Goal: Contribute content: Share content

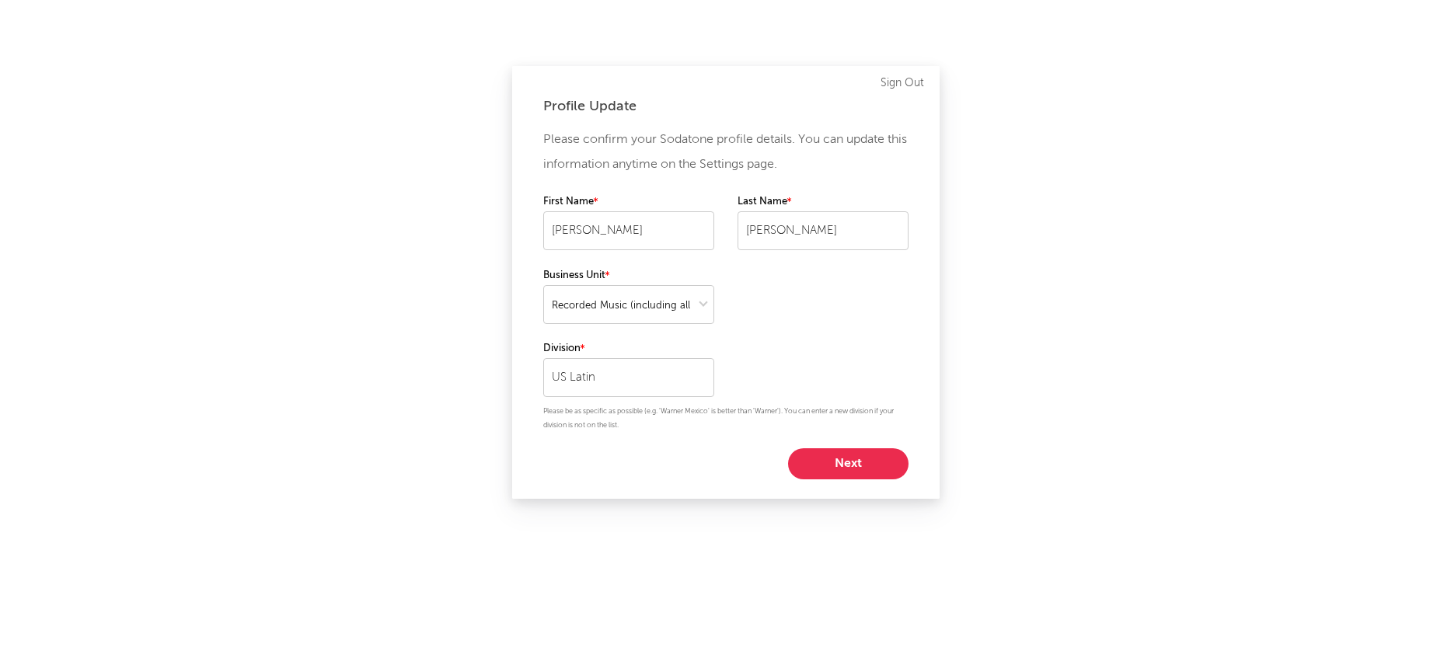
select select "recorded_music"
click at [850, 462] on button "Next" at bounding box center [848, 464] width 120 height 31
select select "marketing"
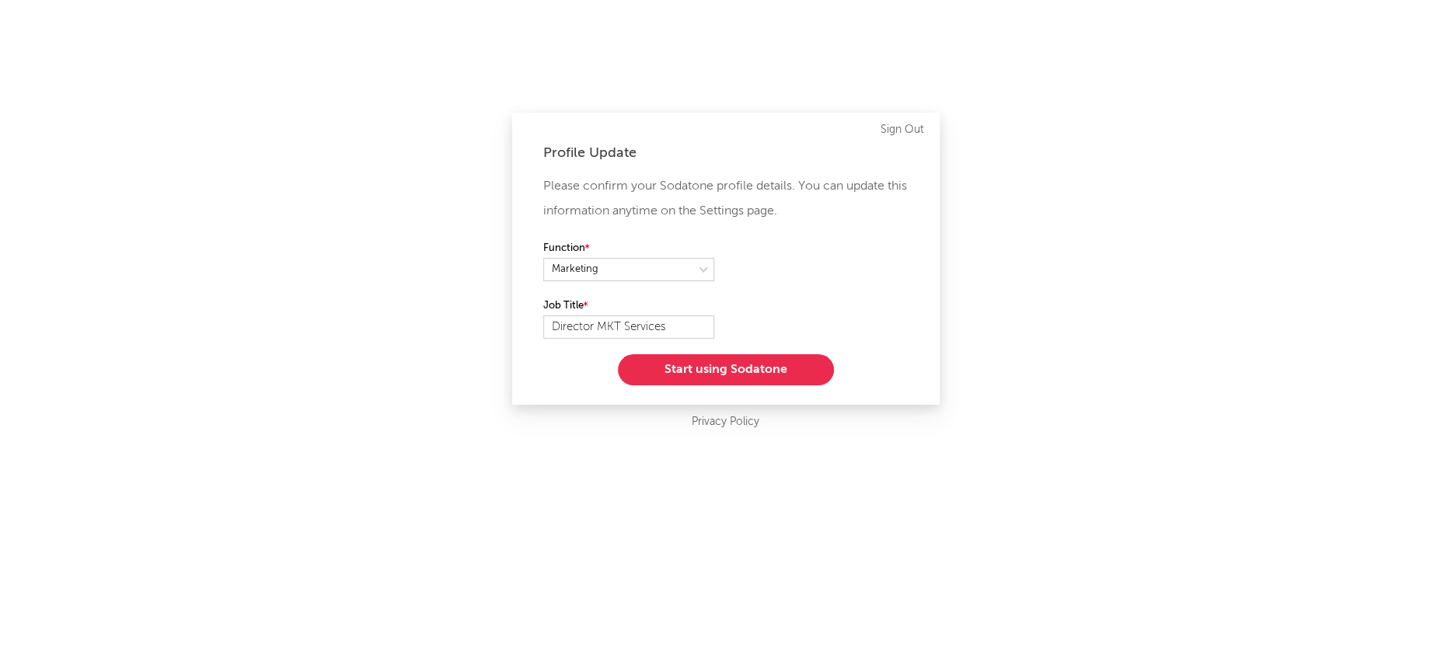
click at [735, 386] on div "Profile Update Please confirm your Sodatone profile details. You can update thi…" at bounding box center [726, 259] width 428 height 292
click at [736, 374] on button "Start using Sodatone" at bounding box center [726, 369] width 216 height 31
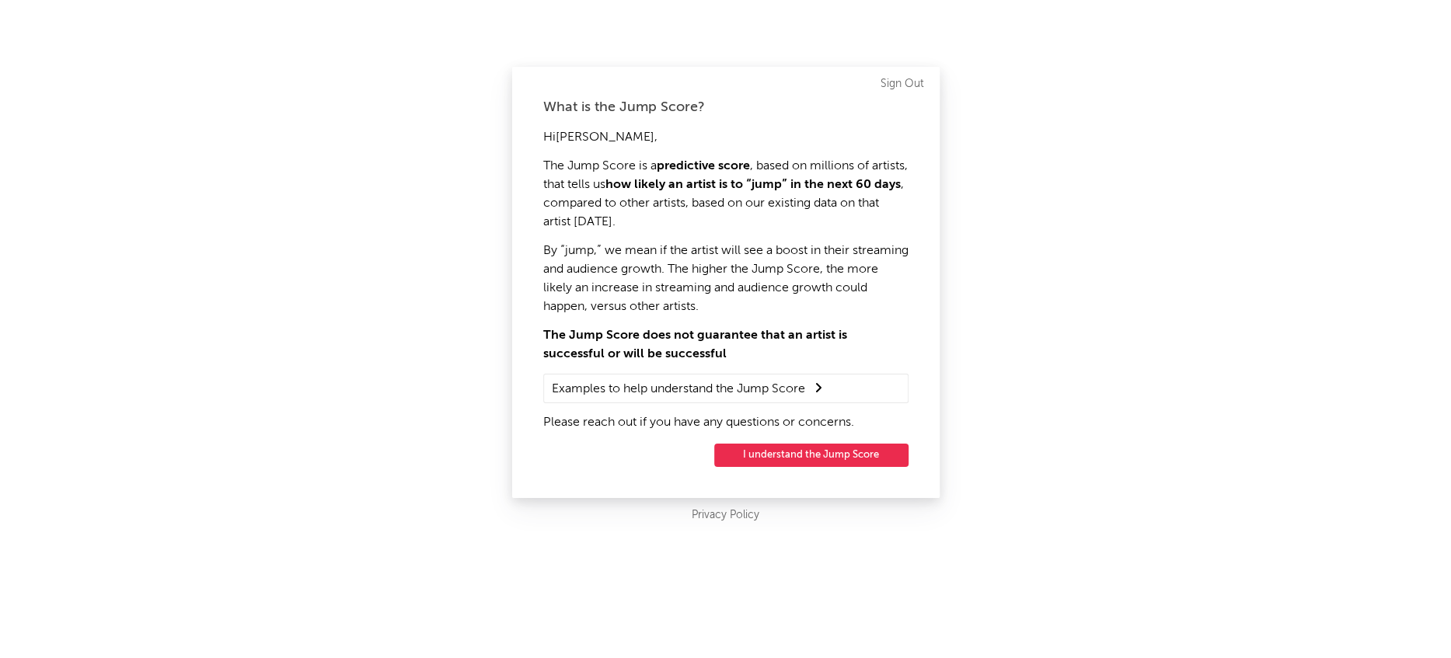
click at [812, 456] on button "I understand the Jump Score" at bounding box center [811, 455] width 194 height 23
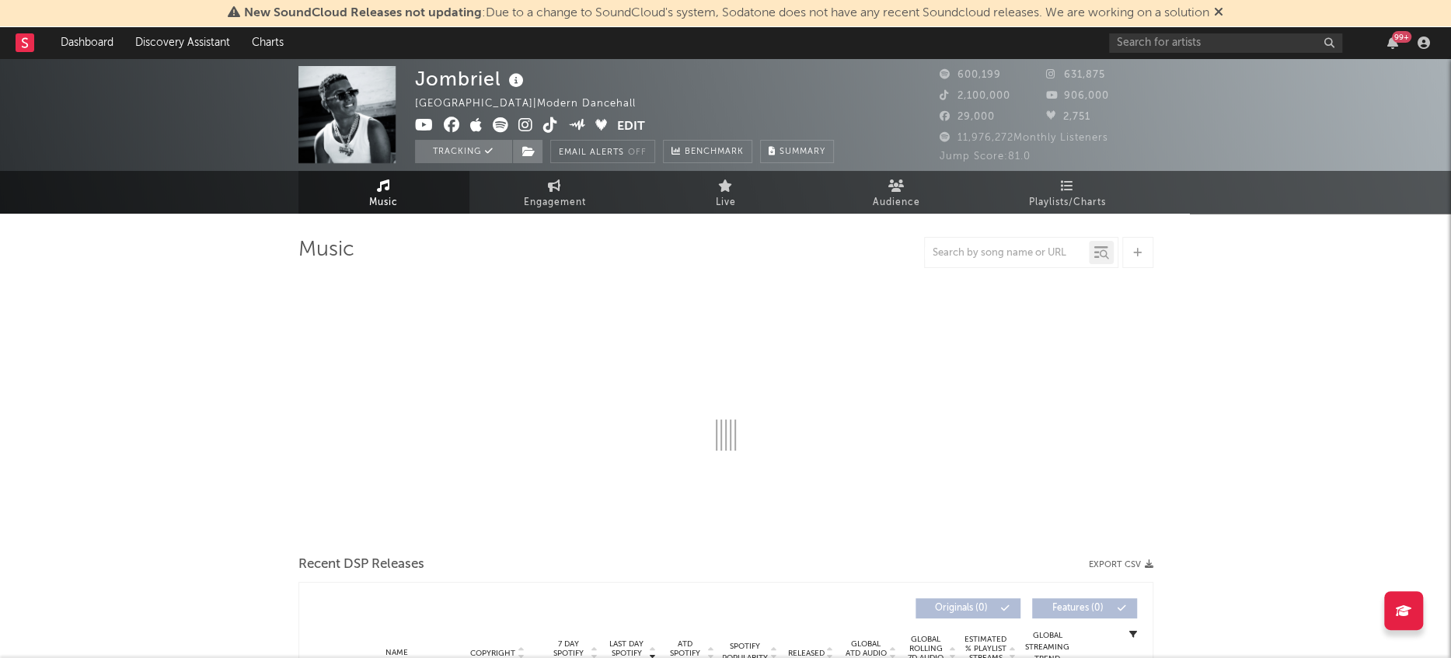
select select "6m"
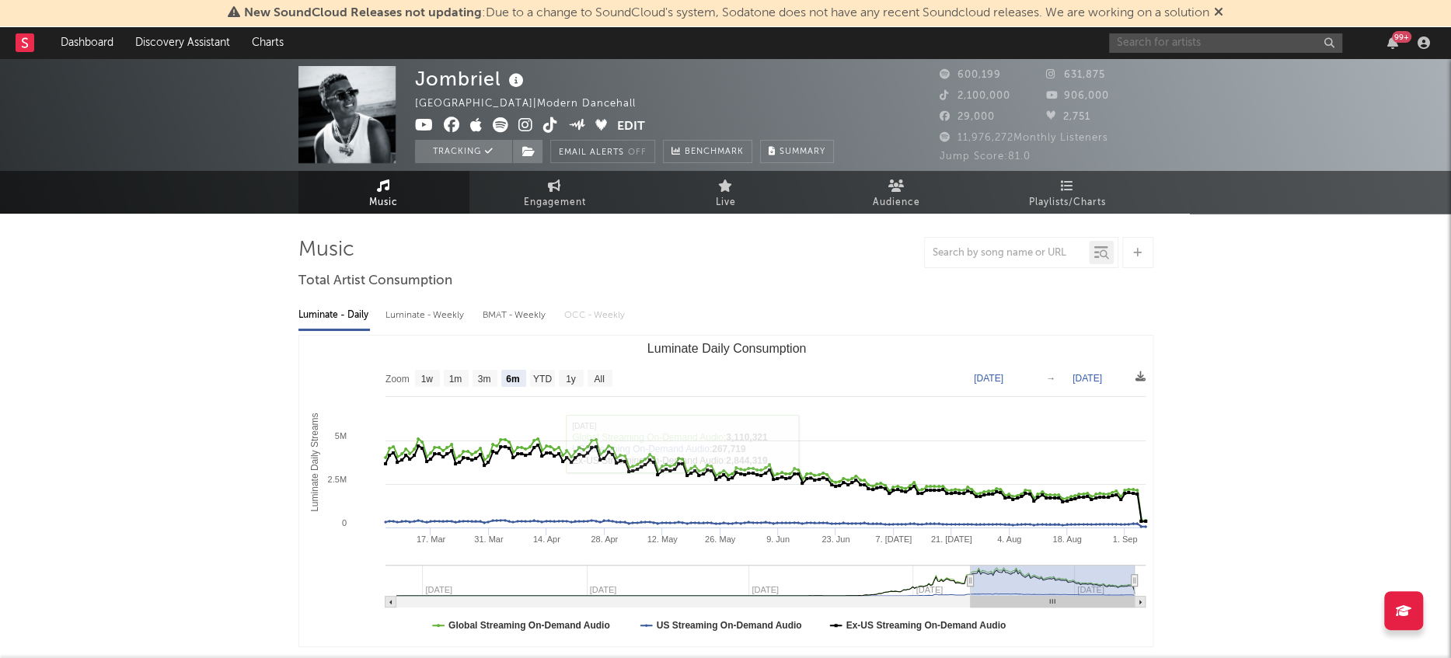
click at [1193, 43] on input "text" at bounding box center [1225, 42] width 233 height 19
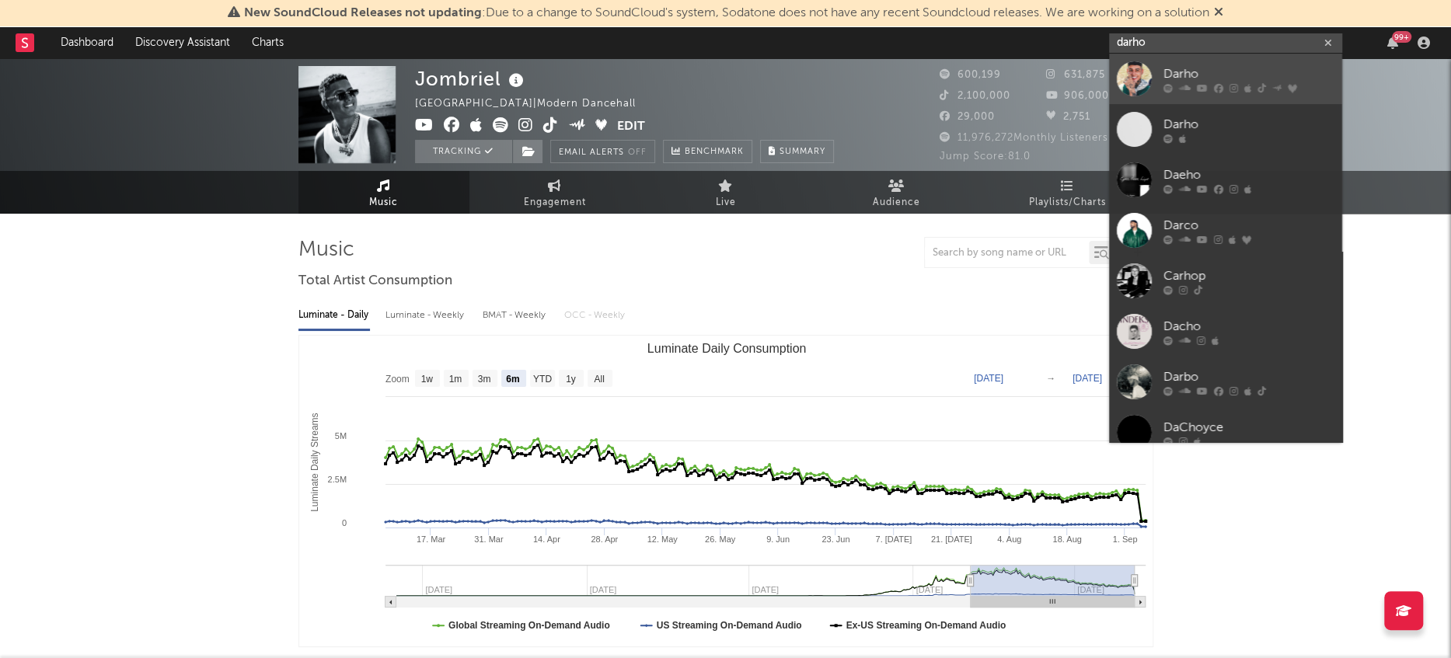
type input "darho"
click at [1141, 87] on div at bounding box center [1134, 78] width 35 height 35
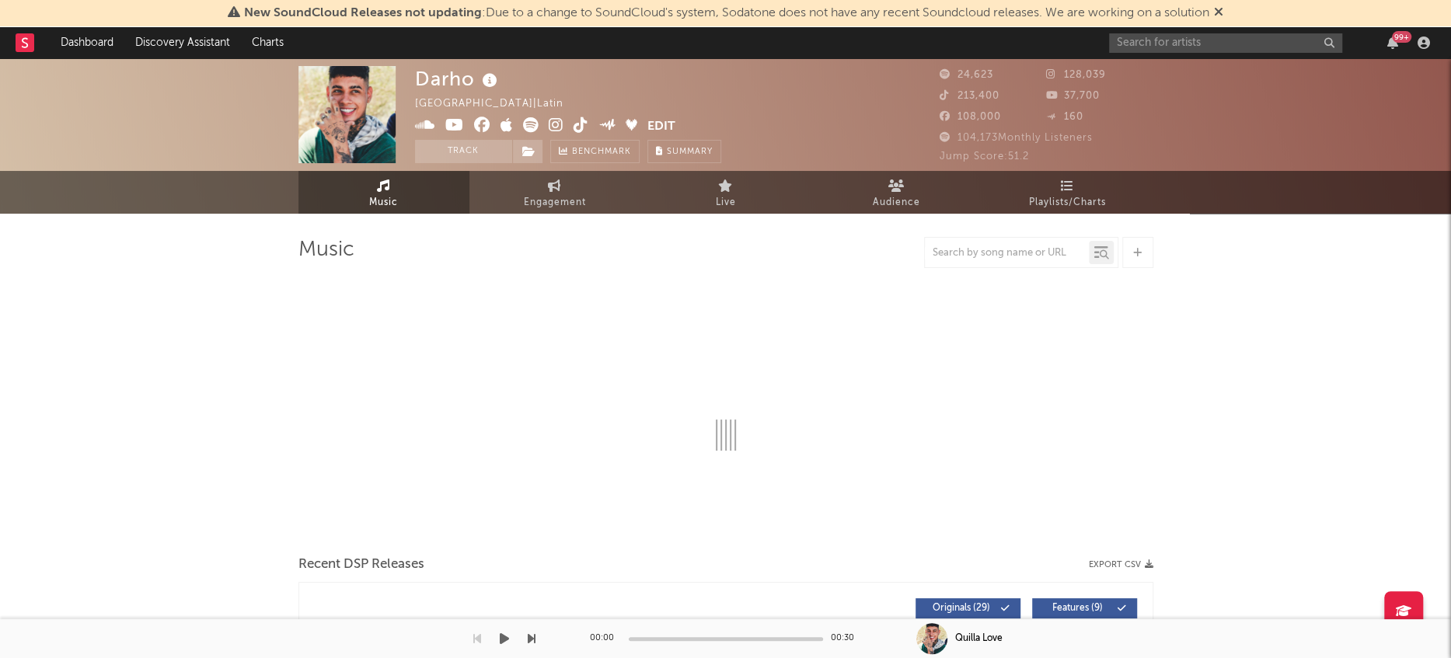
select select "6m"
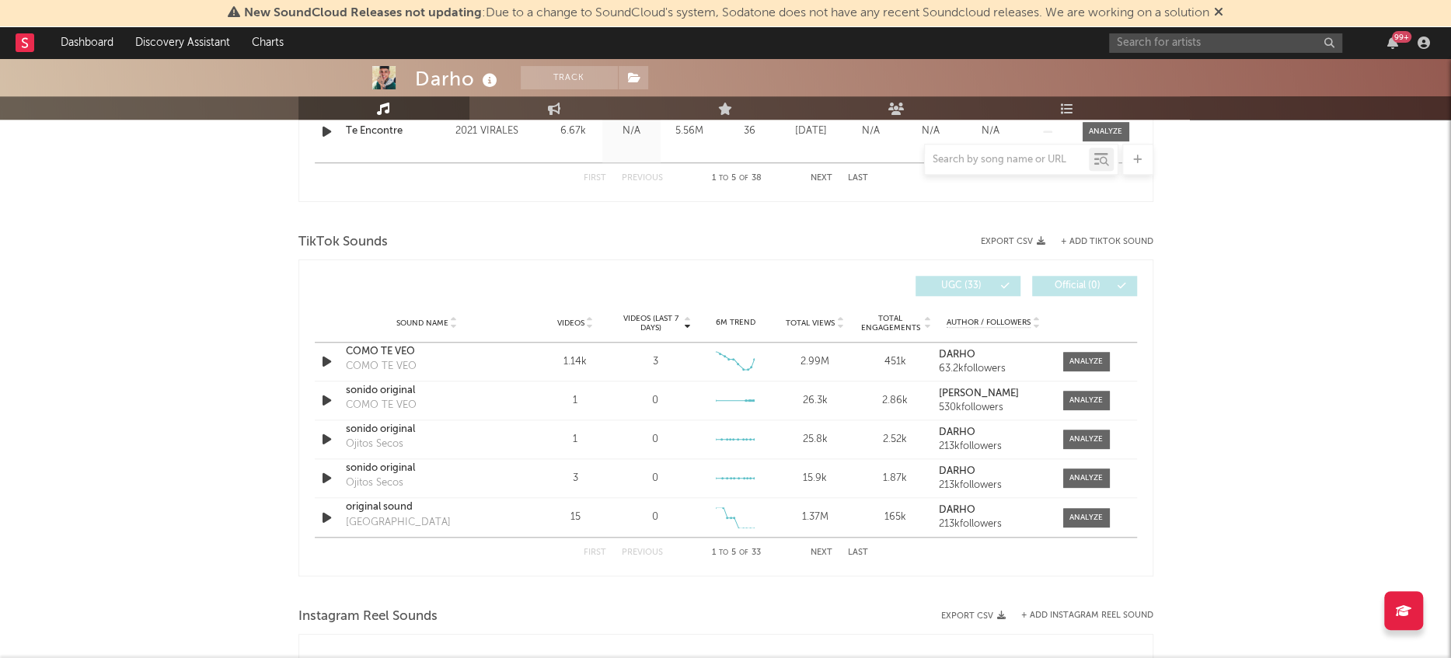
scroll to position [941, 0]
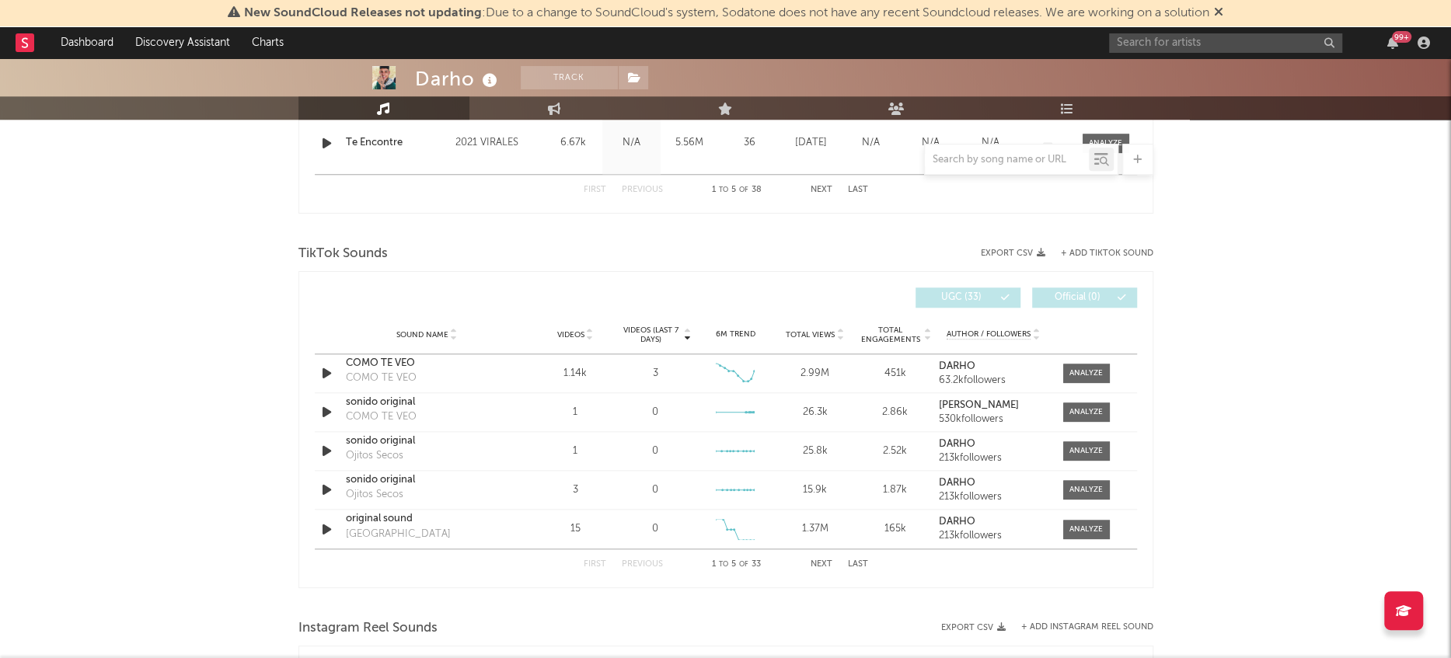
click at [1087, 250] on button "+ Add TikTok Sound" at bounding box center [1107, 254] width 93 height 9
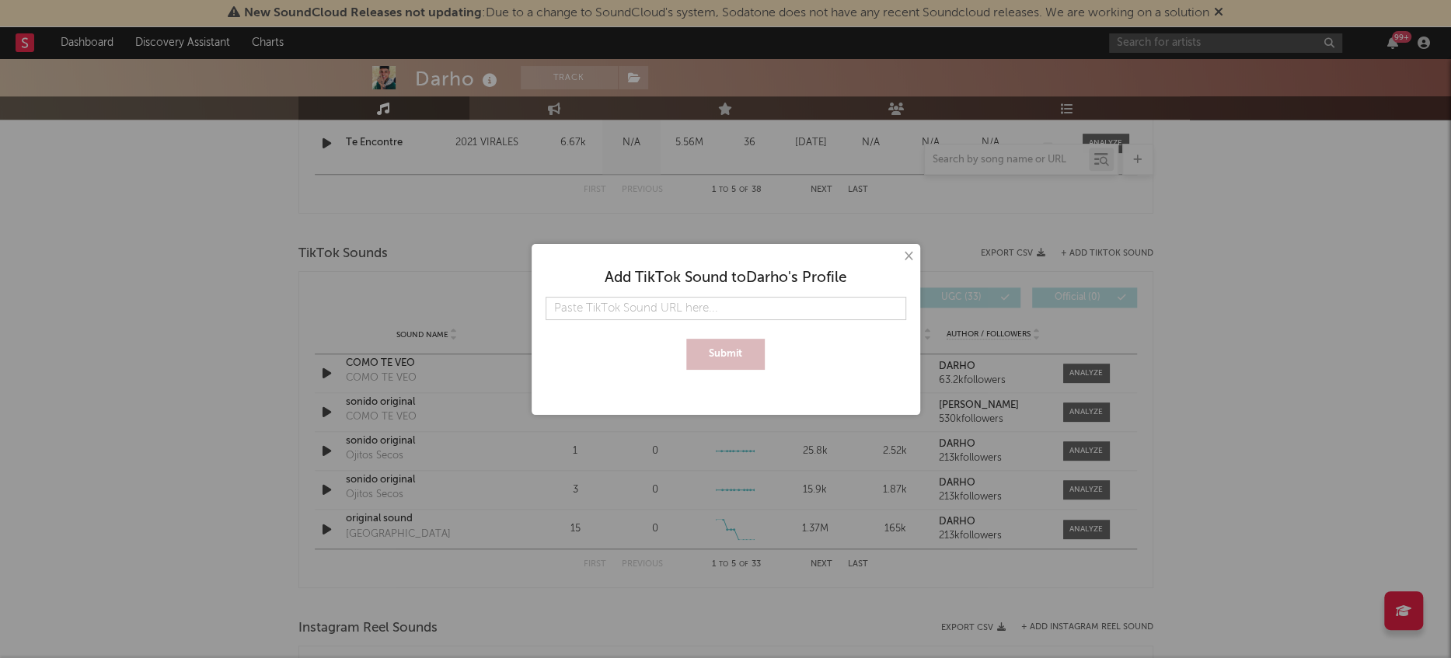
click at [705, 319] on input "text" at bounding box center [726, 308] width 361 height 23
type input "$4.962.692."
drag, startPoint x: 655, startPoint y: 308, endPoint x: 493, endPoint y: 288, distance: 162.8
click at [493, 288] on div "× Add TikTok Sound to [PERSON_NAME] 's Profile $4.962.692. Submit" at bounding box center [725, 329] width 1451 height 658
paste input "[URL][DOMAIN_NAME]"
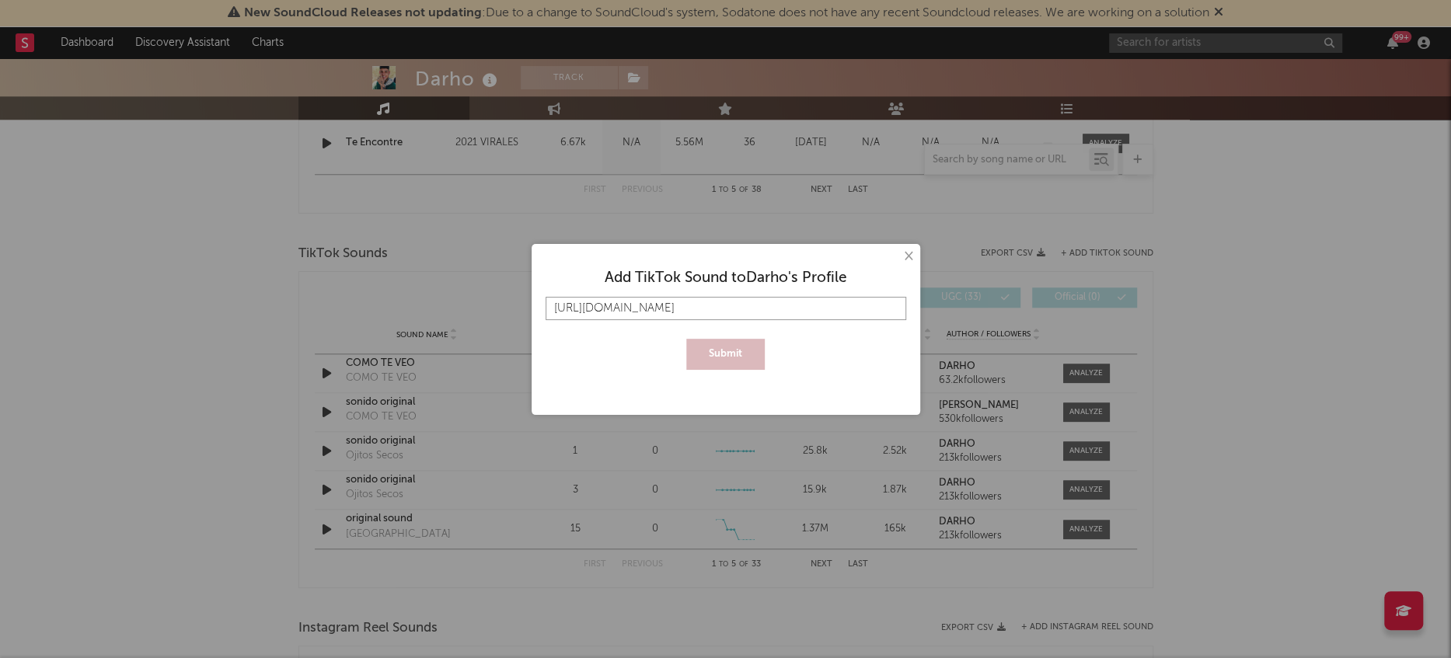
scroll to position [0, 25]
type input "[URL][DOMAIN_NAME]"
click at [739, 351] on button "Submit" at bounding box center [725, 354] width 79 height 31
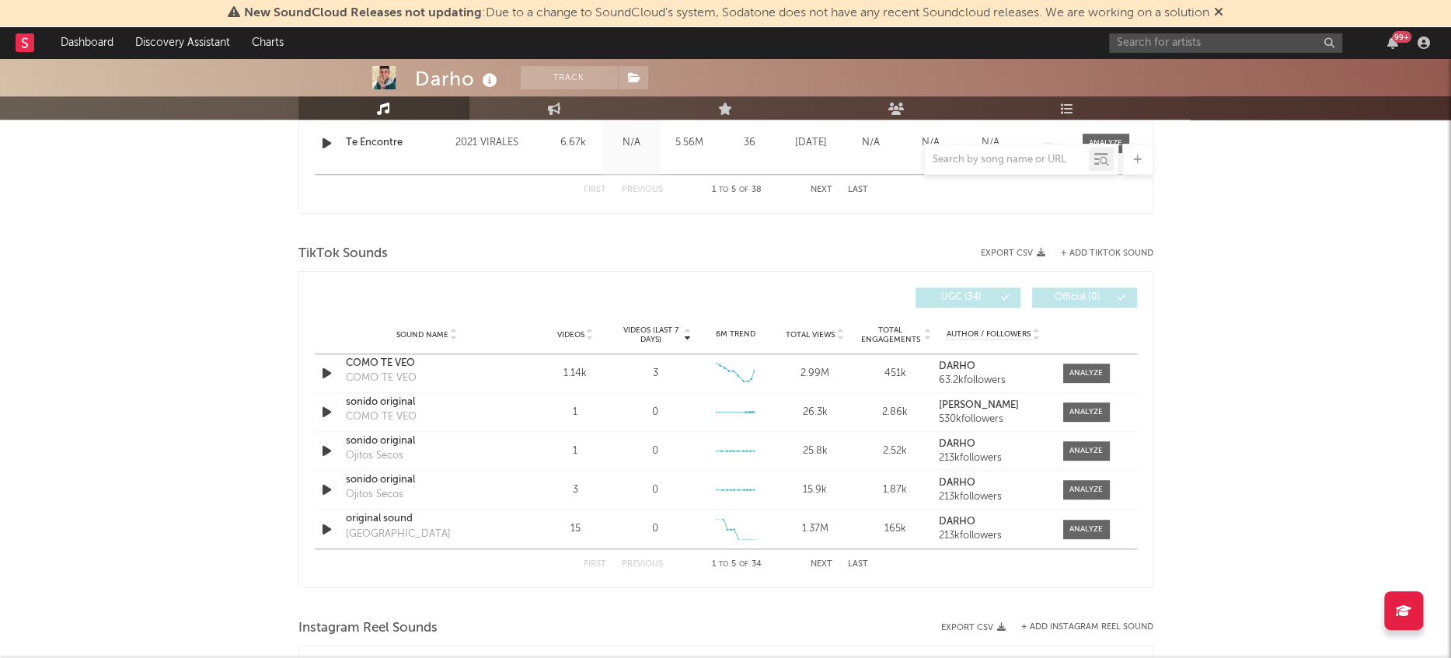
click at [819, 568] on div "First Previous 1 to 5 of 34 Next Last" at bounding box center [726, 565] width 285 height 30
click at [820, 564] on button "Next" at bounding box center [822, 564] width 22 height 9
click at [1093, 250] on button "+ Add TikTok Sound" at bounding box center [1107, 254] width 93 height 9
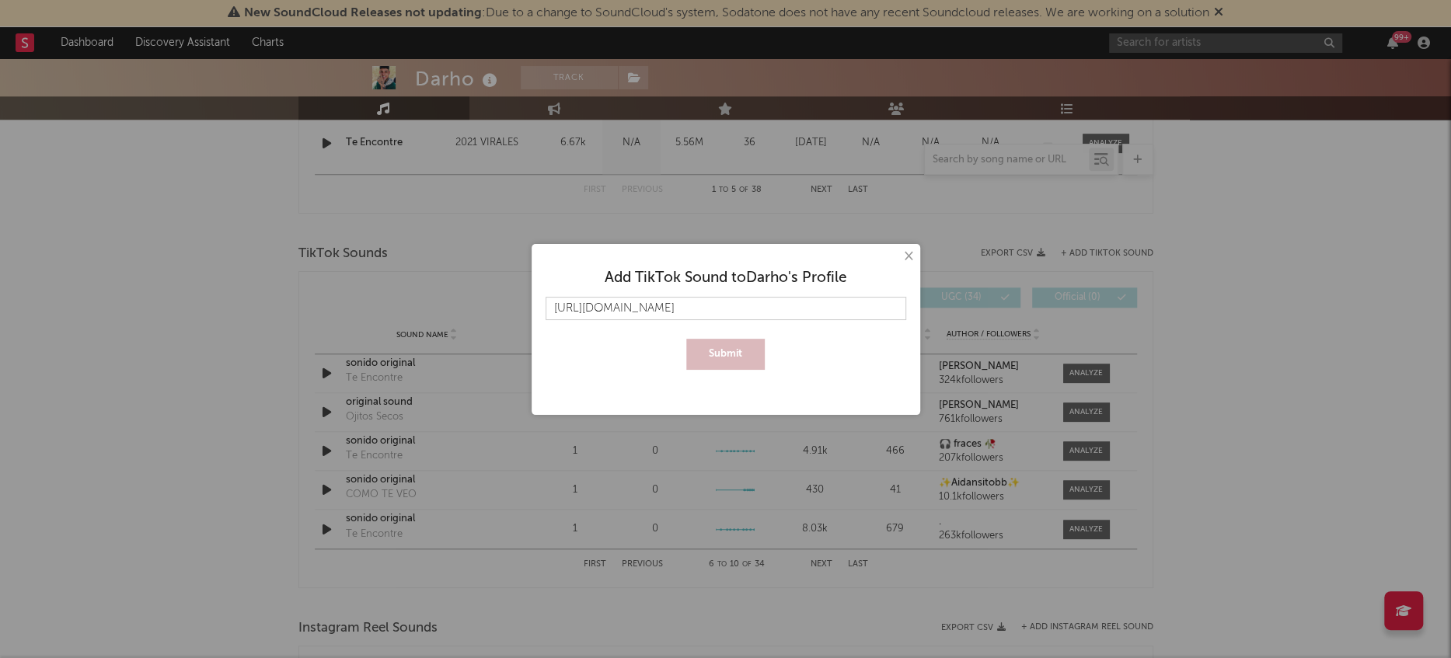
scroll to position [0, 25]
type input "[URL][DOMAIN_NAME]"
click at [747, 365] on button "Submit" at bounding box center [725, 354] width 79 height 31
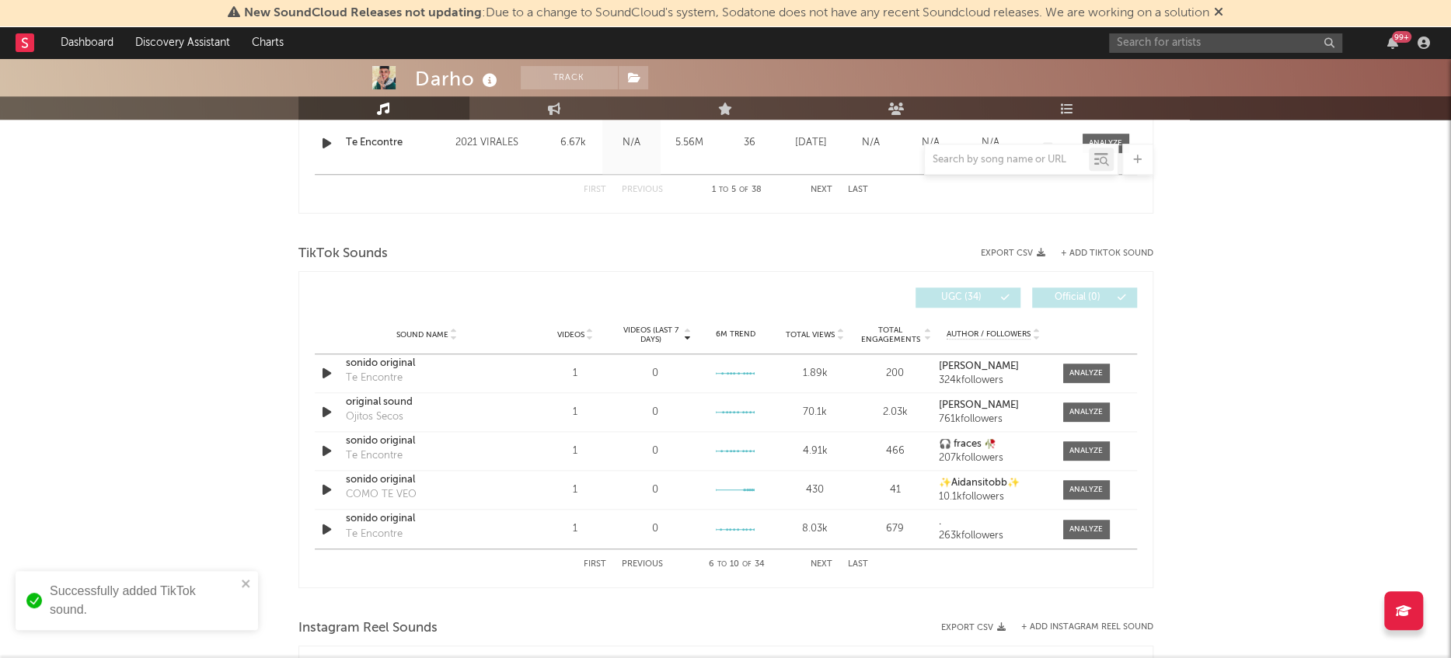
click at [819, 560] on button "Next" at bounding box center [822, 564] width 22 height 9
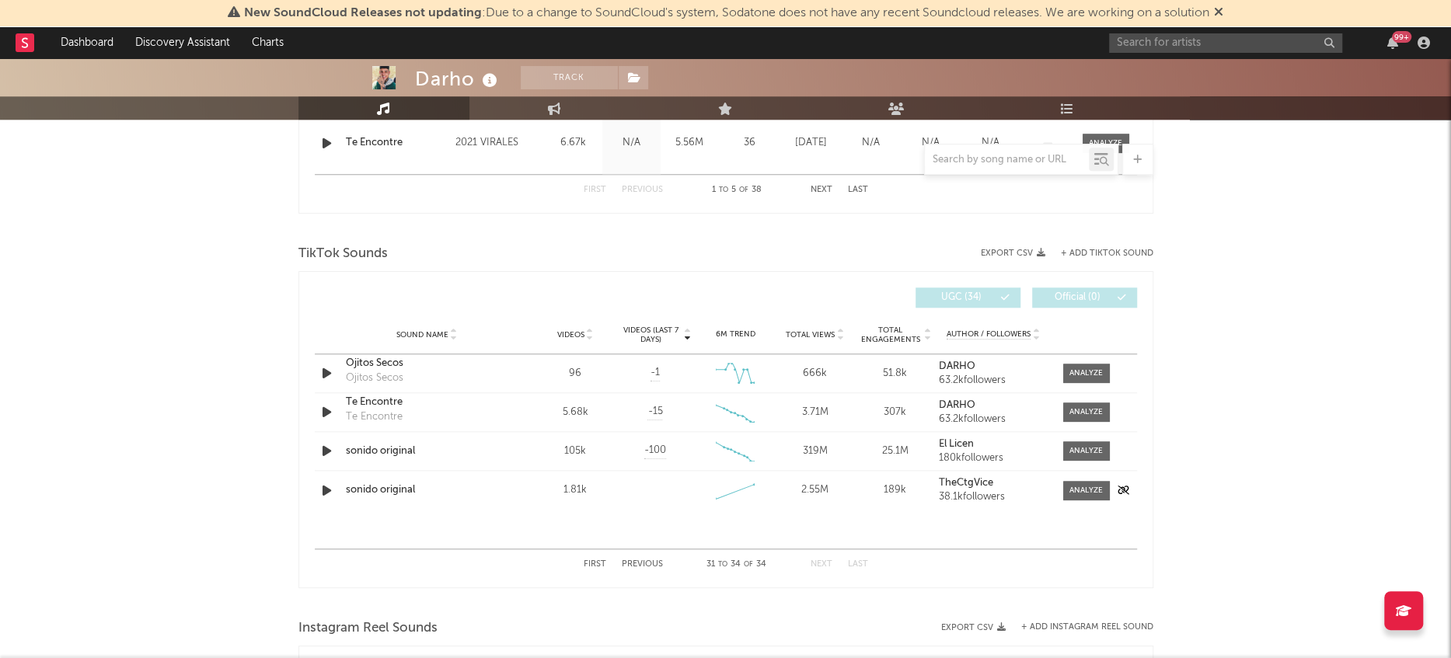
click at [326, 482] on icon "button" at bounding box center [327, 490] width 16 height 19
click at [322, 490] on icon "button" at bounding box center [326, 490] width 15 height 19
click at [319, 455] on icon "button" at bounding box center [327, 451] width 16 height 19
click at [322, 452] on icon "button" at bounding box center [326, 451] width 15 height 19
click at [1102, 481] on span at bounding box center [1086, 490] width 47 height 19
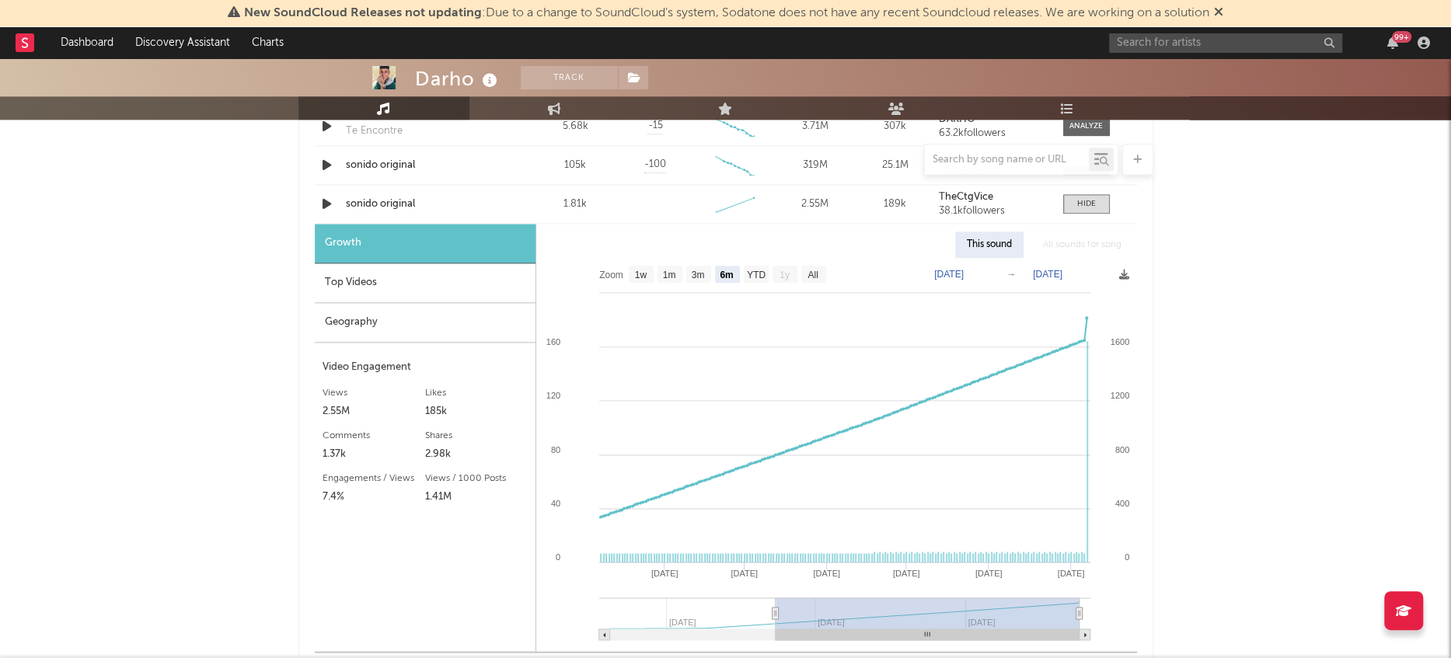
scroll to position [1231, 0]
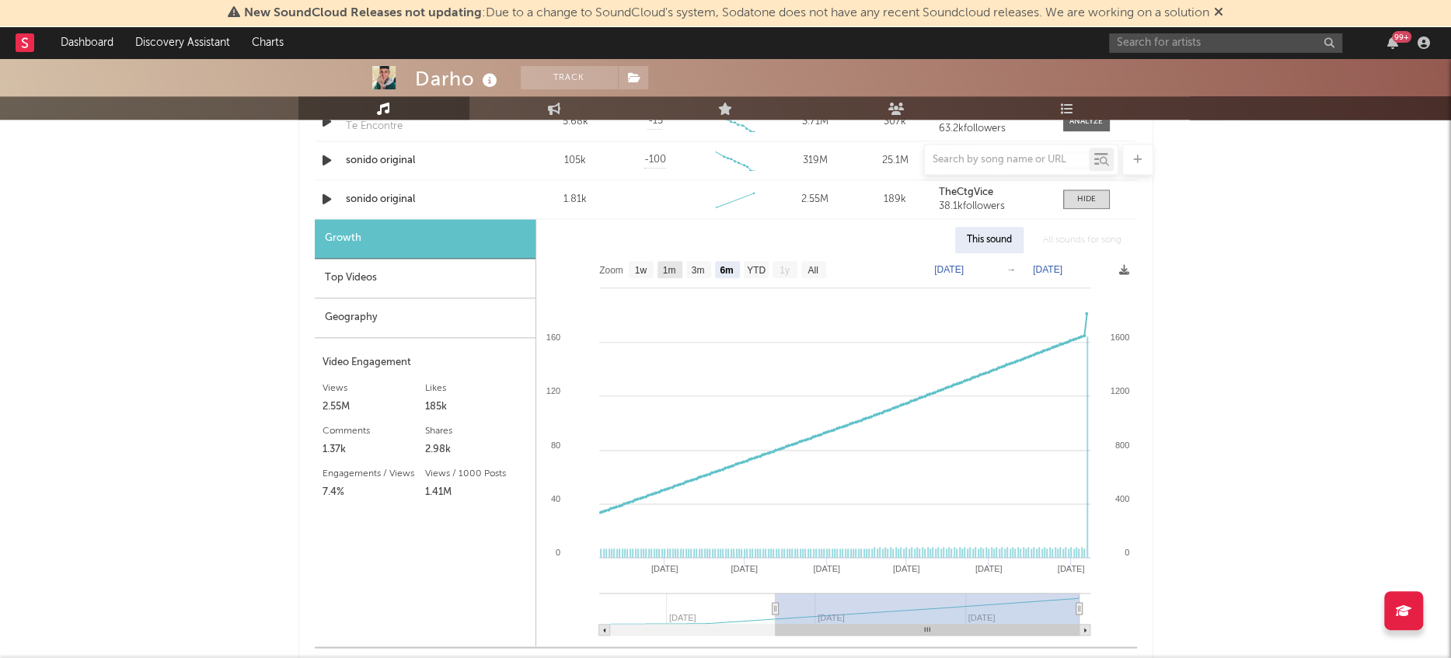
click at [667, 271] on text "1m" at bounding box center [668, 270] width 13 height 11
select select "1m"
type input "[DATE]"
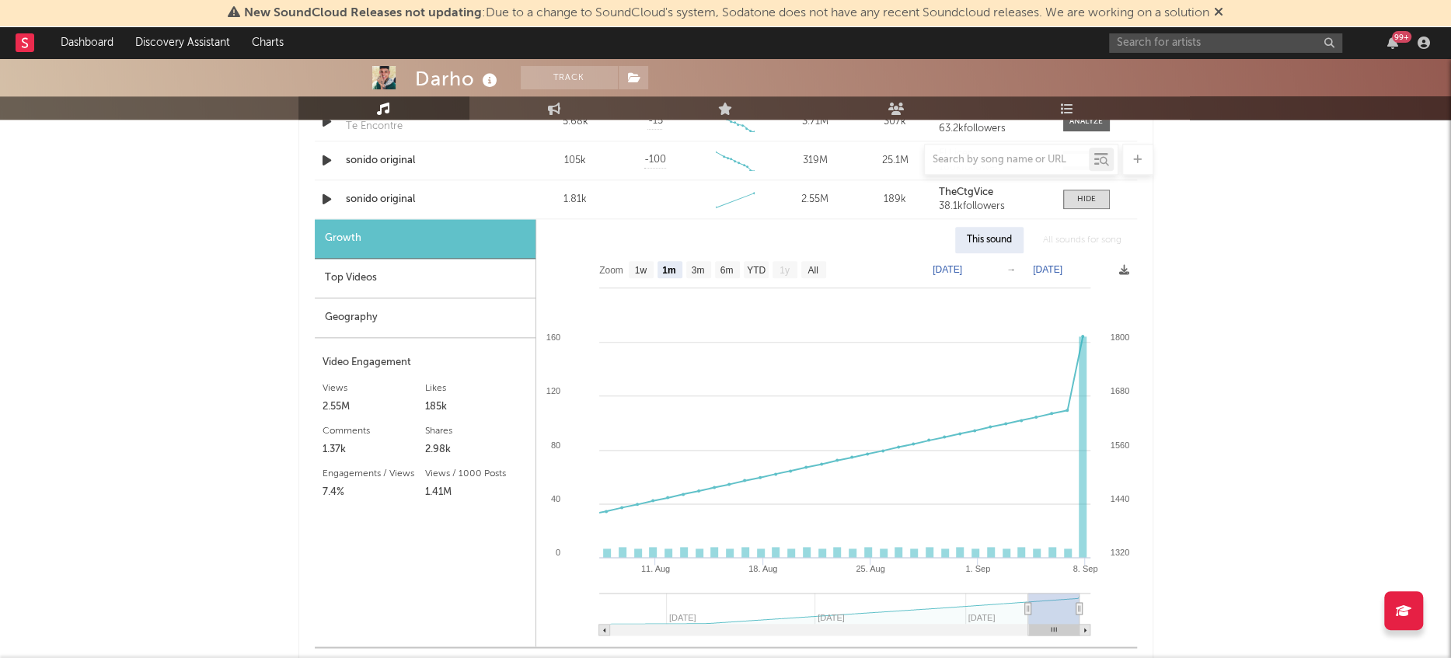
click at [402, 281] on div "Top Videos" at bounding box center [425, 279] width 221 height 40
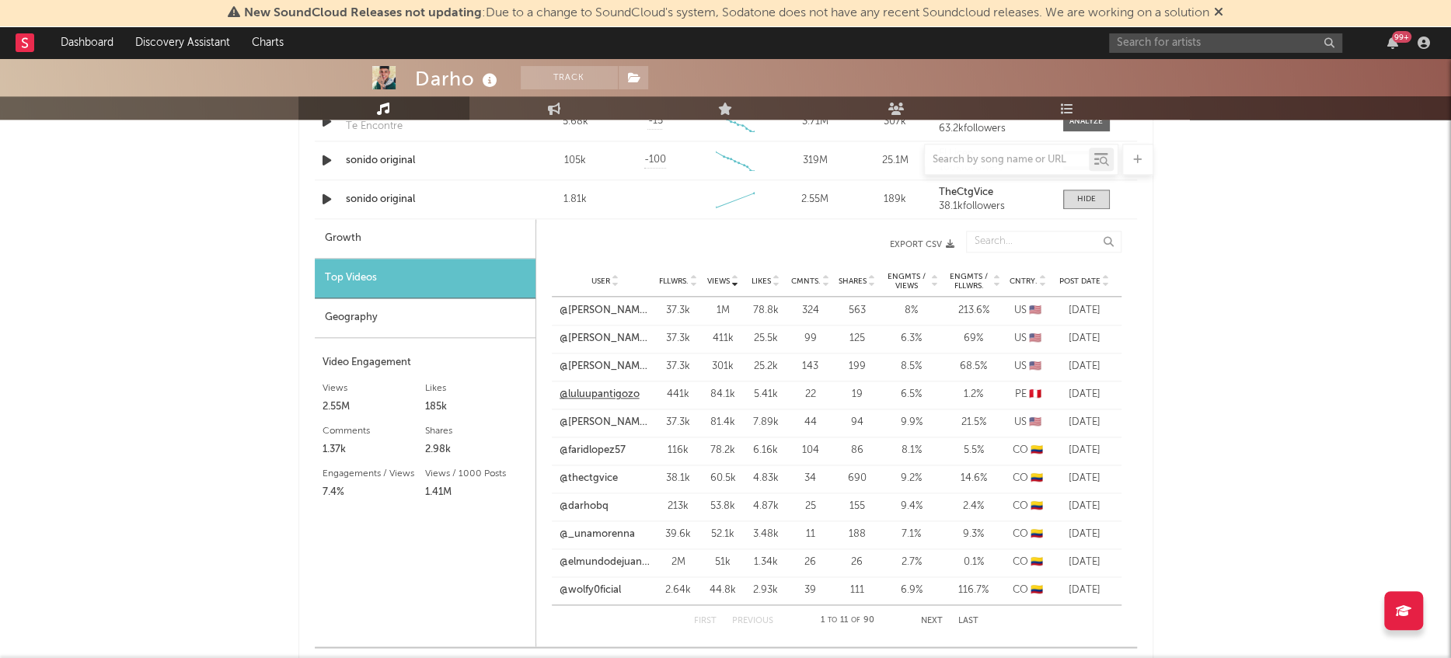
click at [592, 398] on link "@luluupantigozo" at bounding box center [600, 395] width 80 height 16
click at [619, 557] on link "@elmundodejuancho" at bounding box center [606, 563] width 92 height 16
click at [368, 327] on div "Geography" at bounding box center [425, 318] width 221 height 40
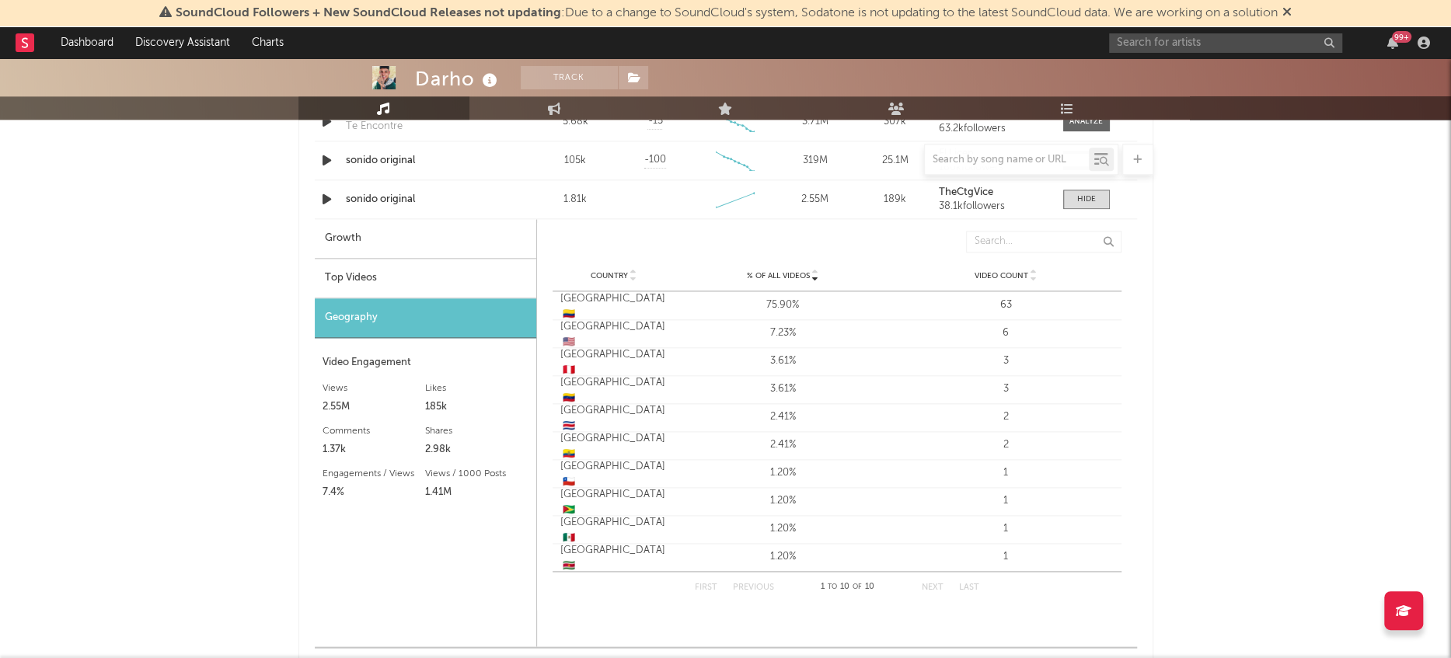
click at [371, 280] on div "Top Videos" at bounding box center [426, 279] width 222 height 40
